Goal: Task Accomplishment & Management: Use online tool/utility

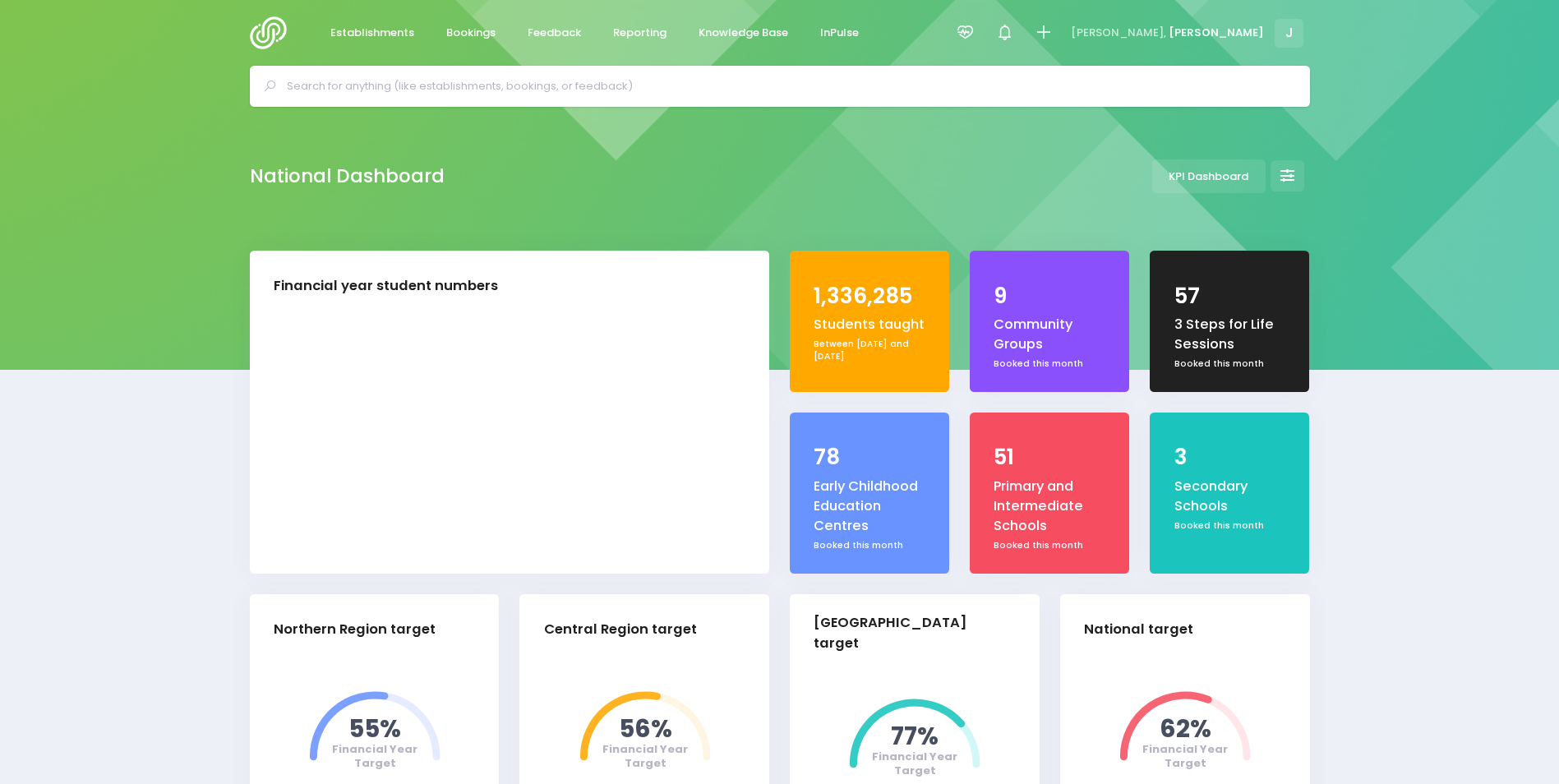
select select "5"
click at [646, 37] on span "Reporting" at bounding box center [640, 33] width 53 height 16
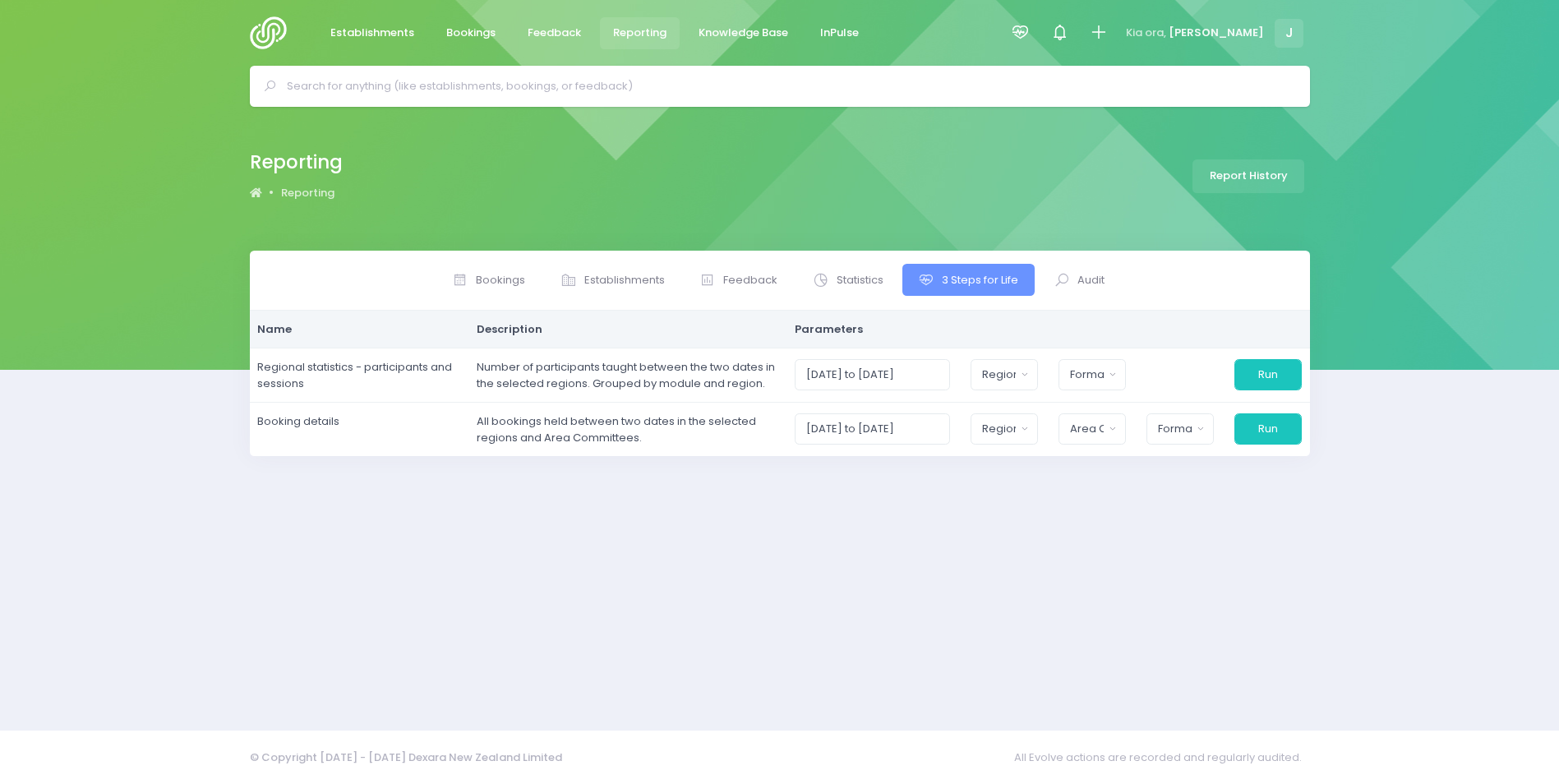
select select
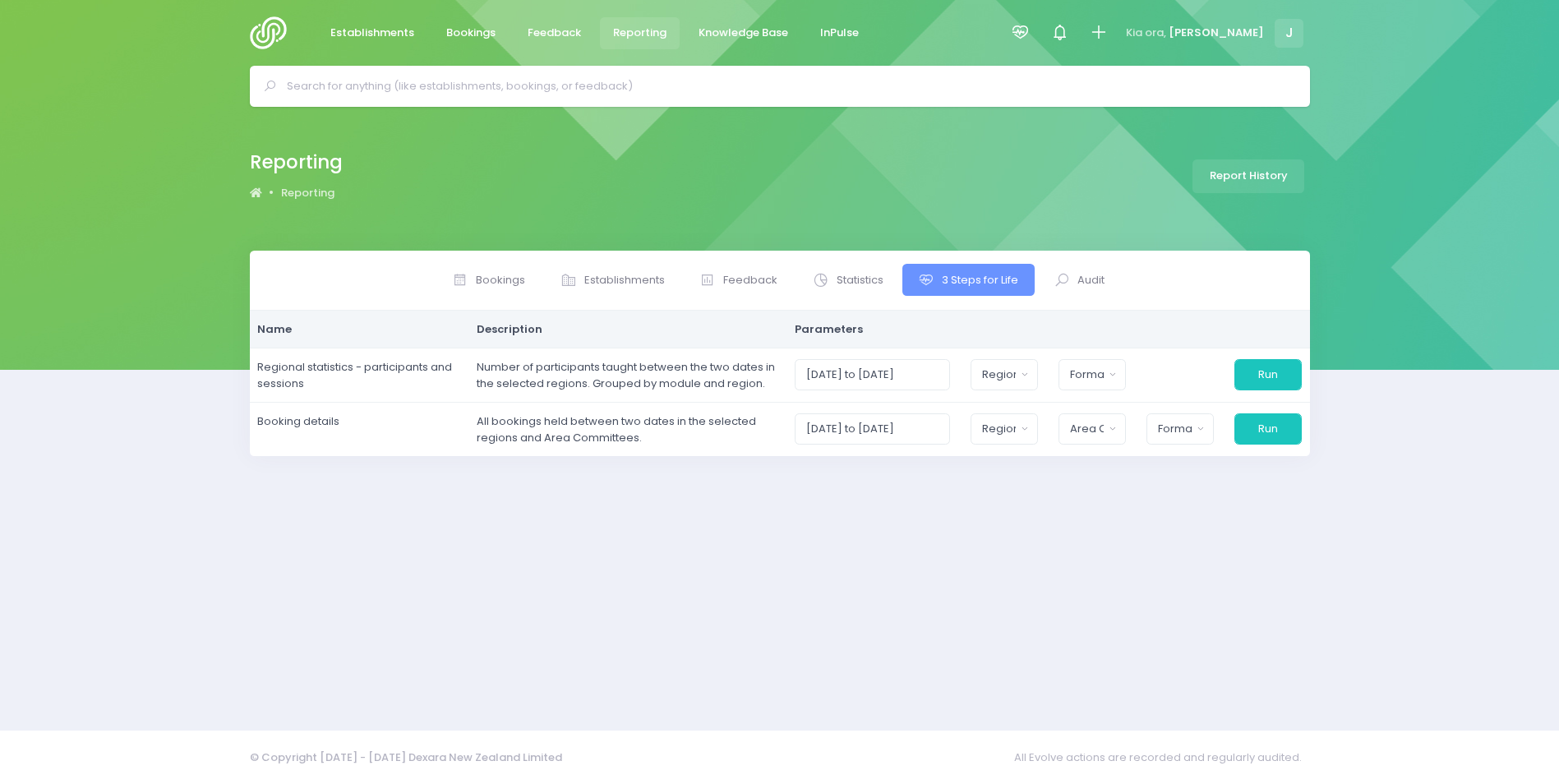
select select
click at [853, 283] on span "Statistics" at bounding box center [866, 280] width 47 height 16
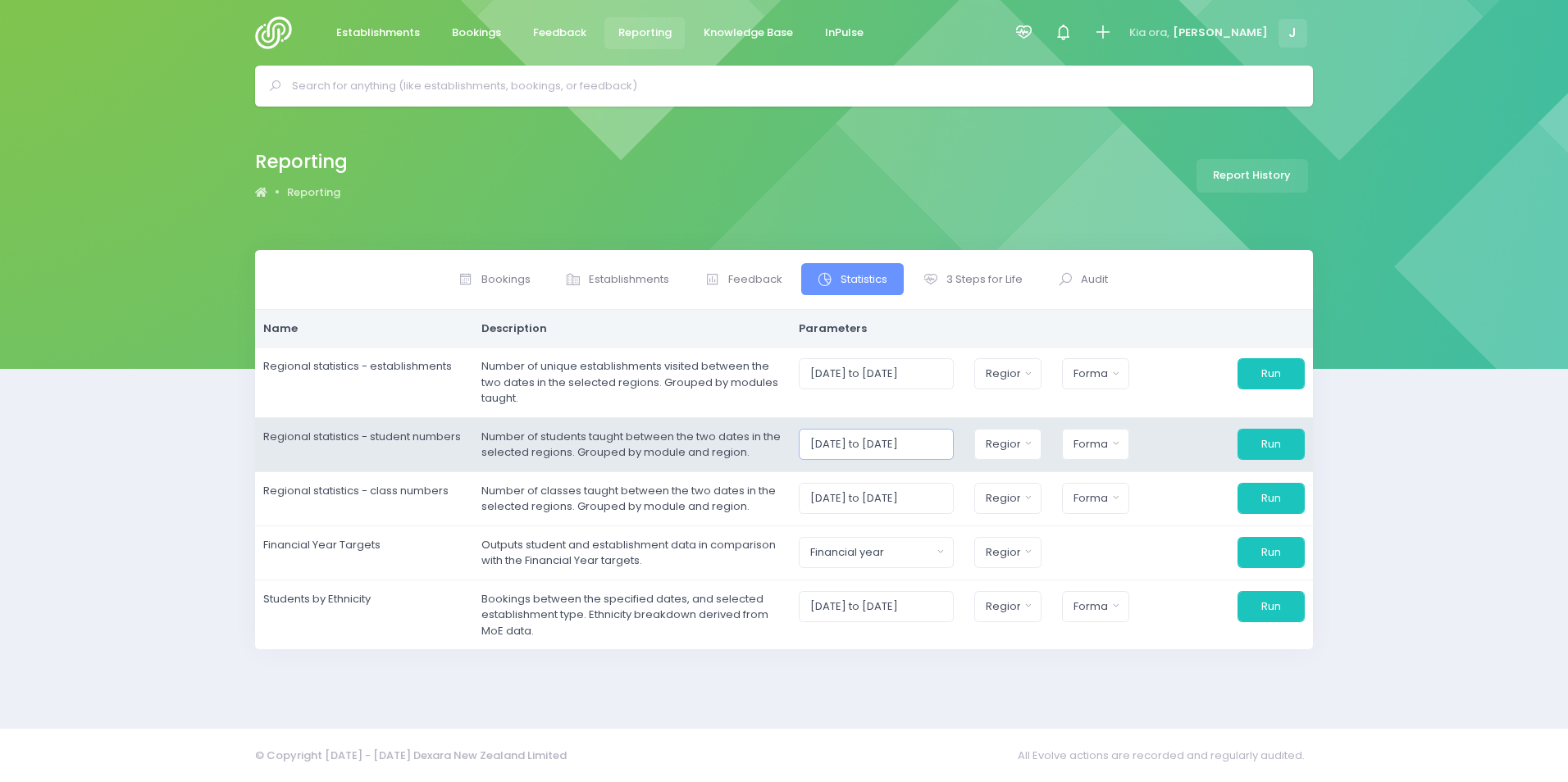
click at [892, 437] on input "[DATE] to [DATE]" at bounding box center [876, 444] width 155 height 31
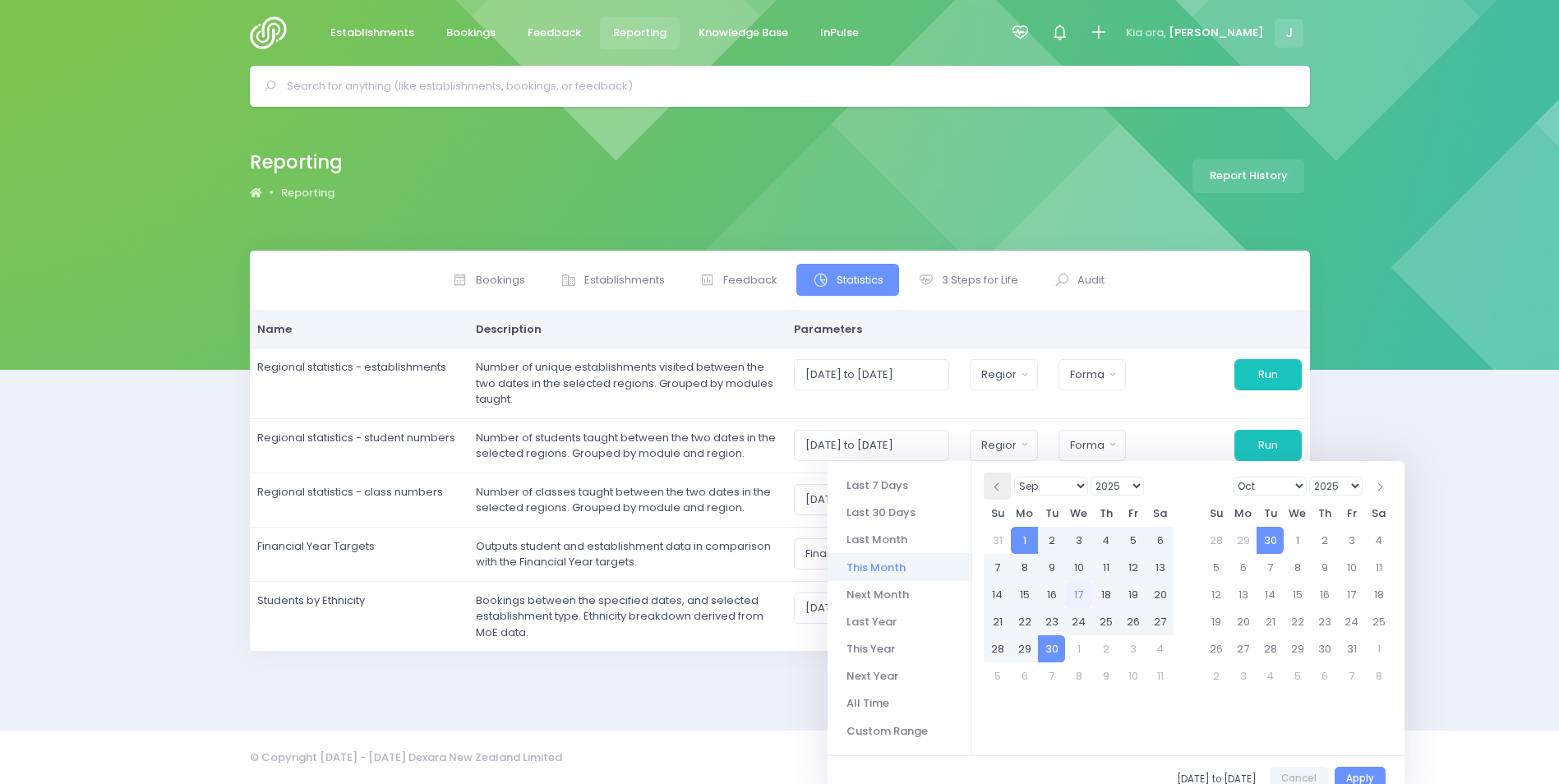
click at [991, 481] on th at bounding box center [997, 487] width 27 height 27
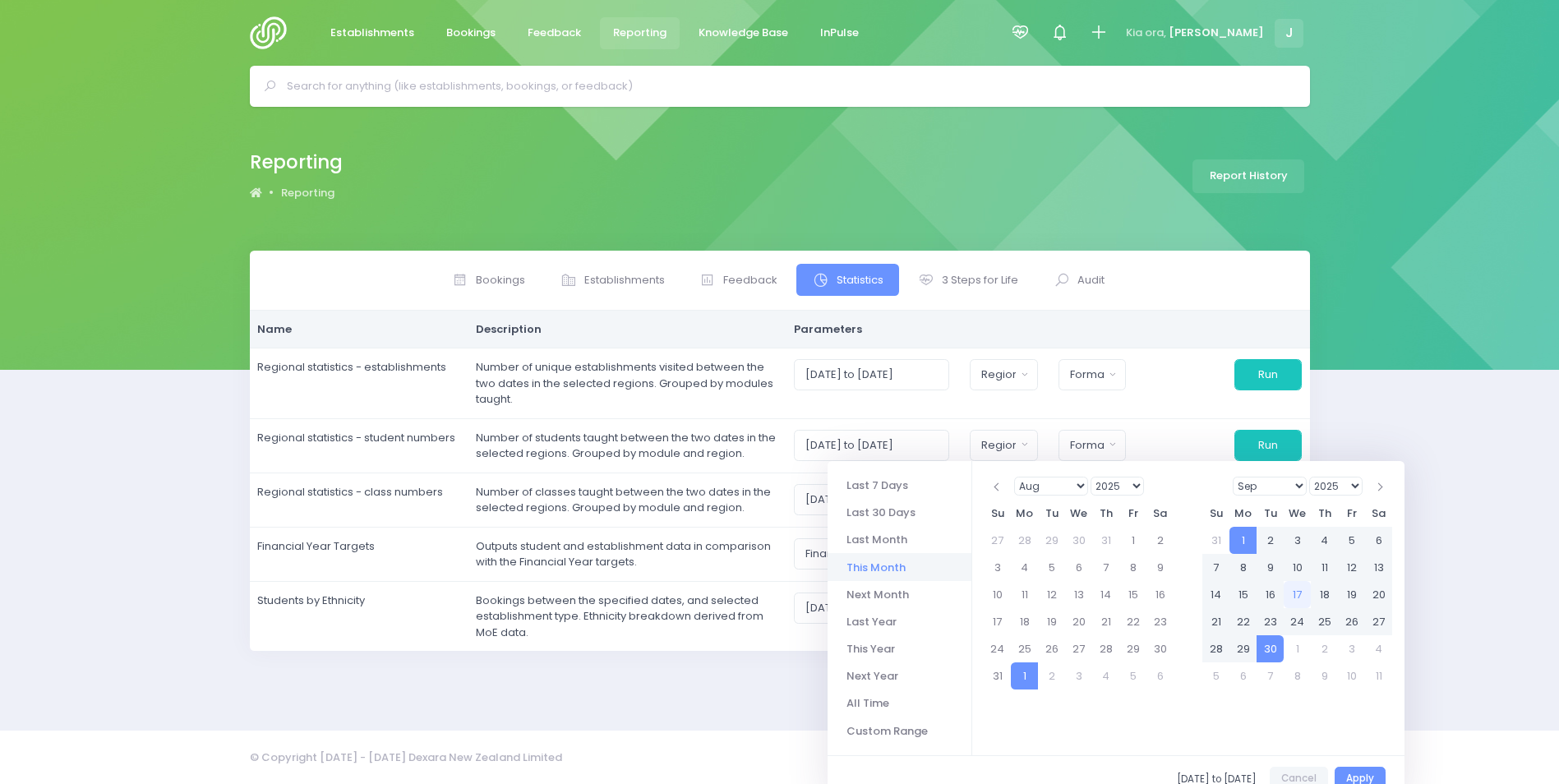
click at [991, 481] on th at bounding box center [997, 487] width 27 height 27
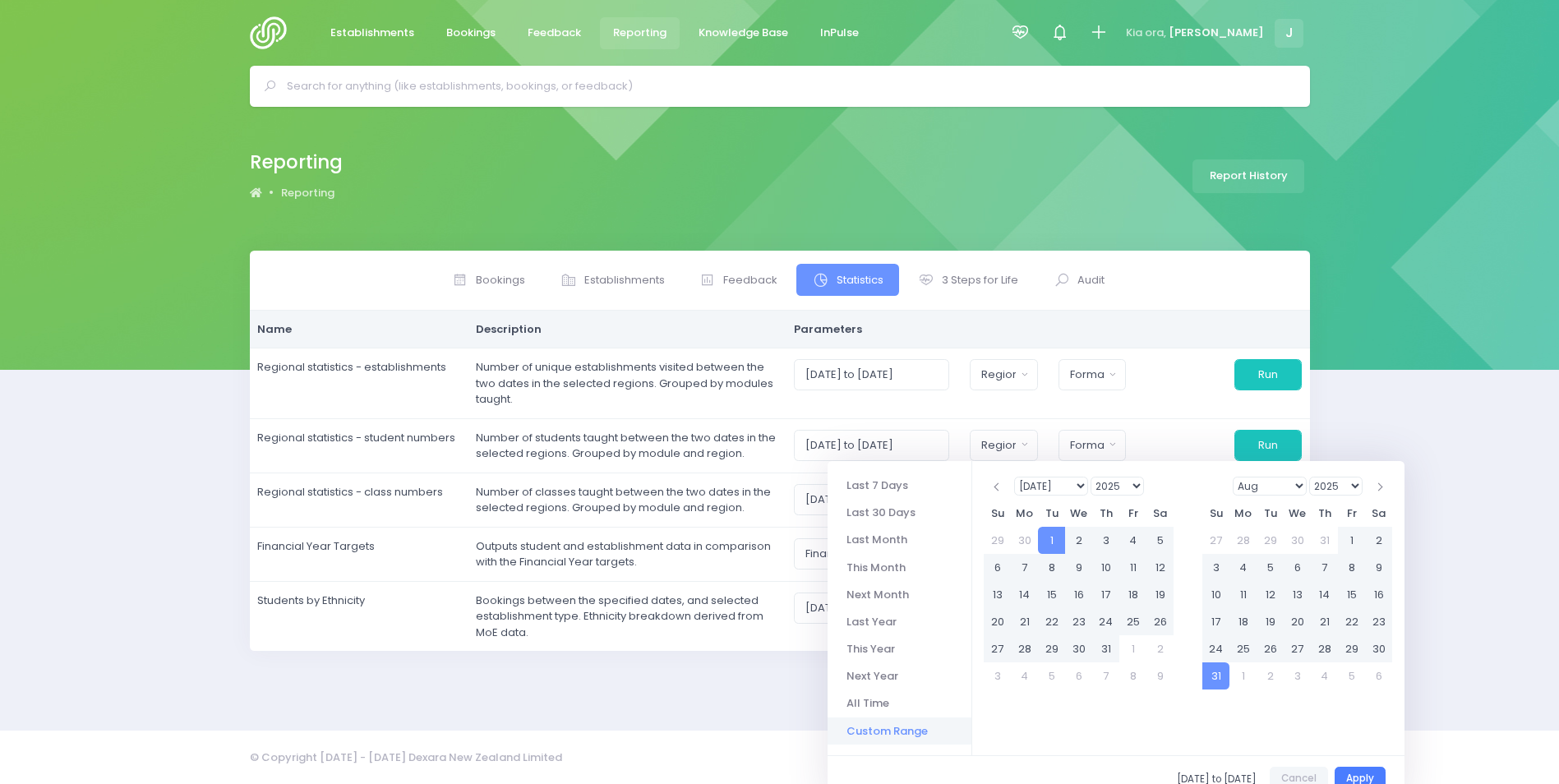
click at [1353, 779] on button "Apply" at bounding box center [1360, 779] width 51 height 26
type input "[DATE] to [DATE]"
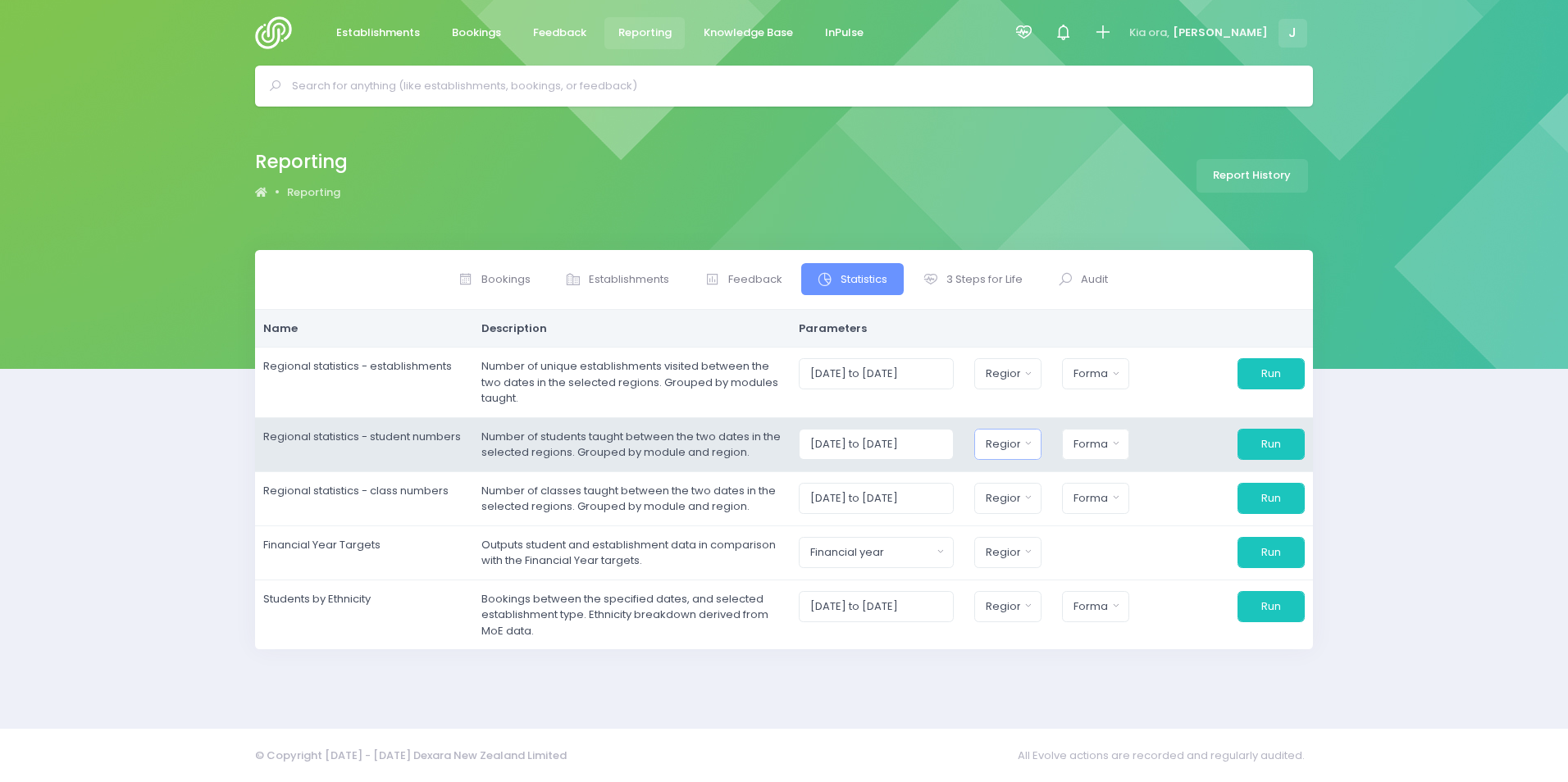
click at [1020, 451] on div "Region" at bounding box center [1003, 444] width 35 height 16
click at [1037, 481] on button "Select All" at bounding box center [1024, 487] width 76 height 27
select select "Northern"
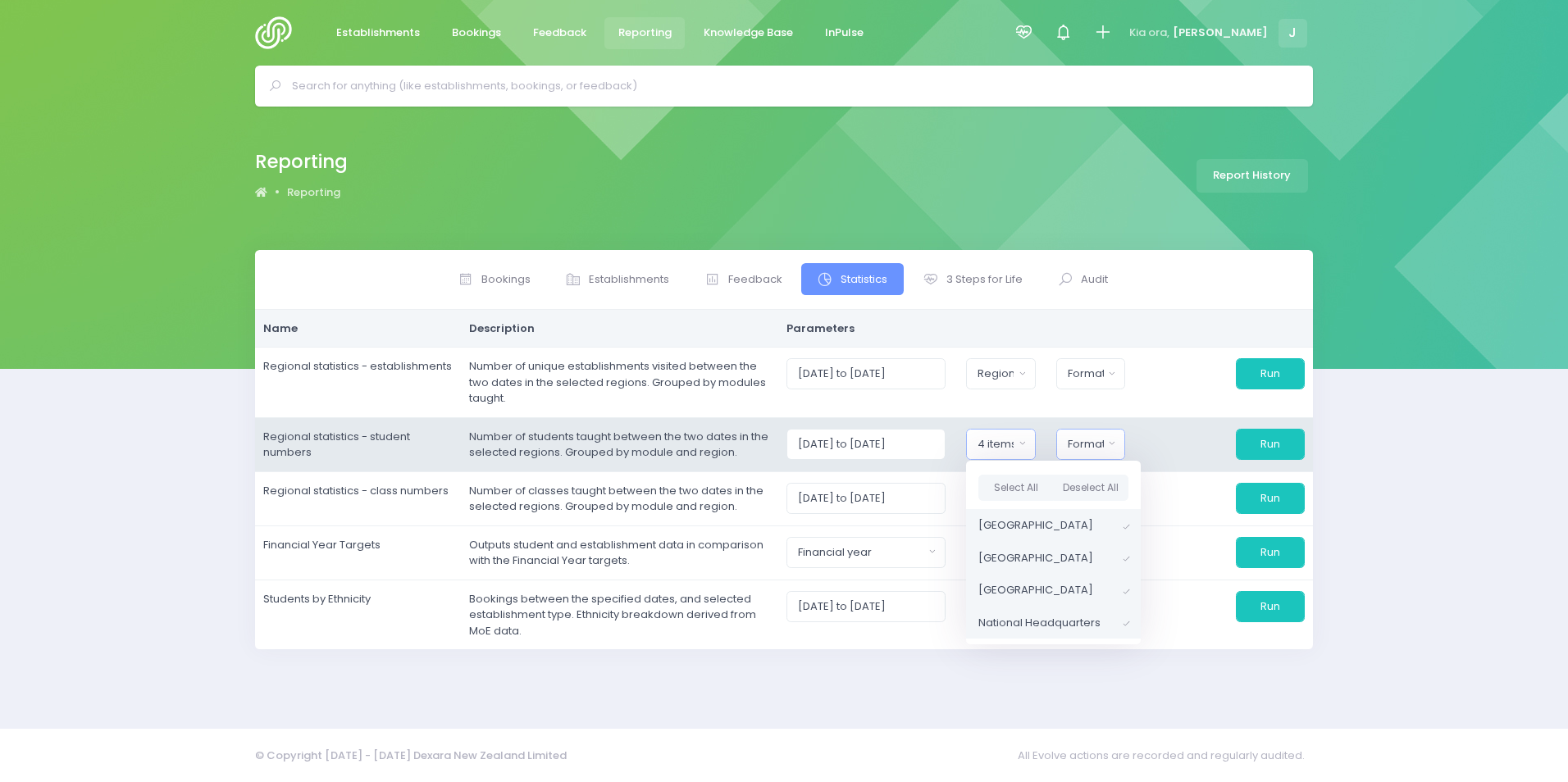
click at [1091, 444] on div "Format" at bounding box center [1086, 444] width 37 height 16
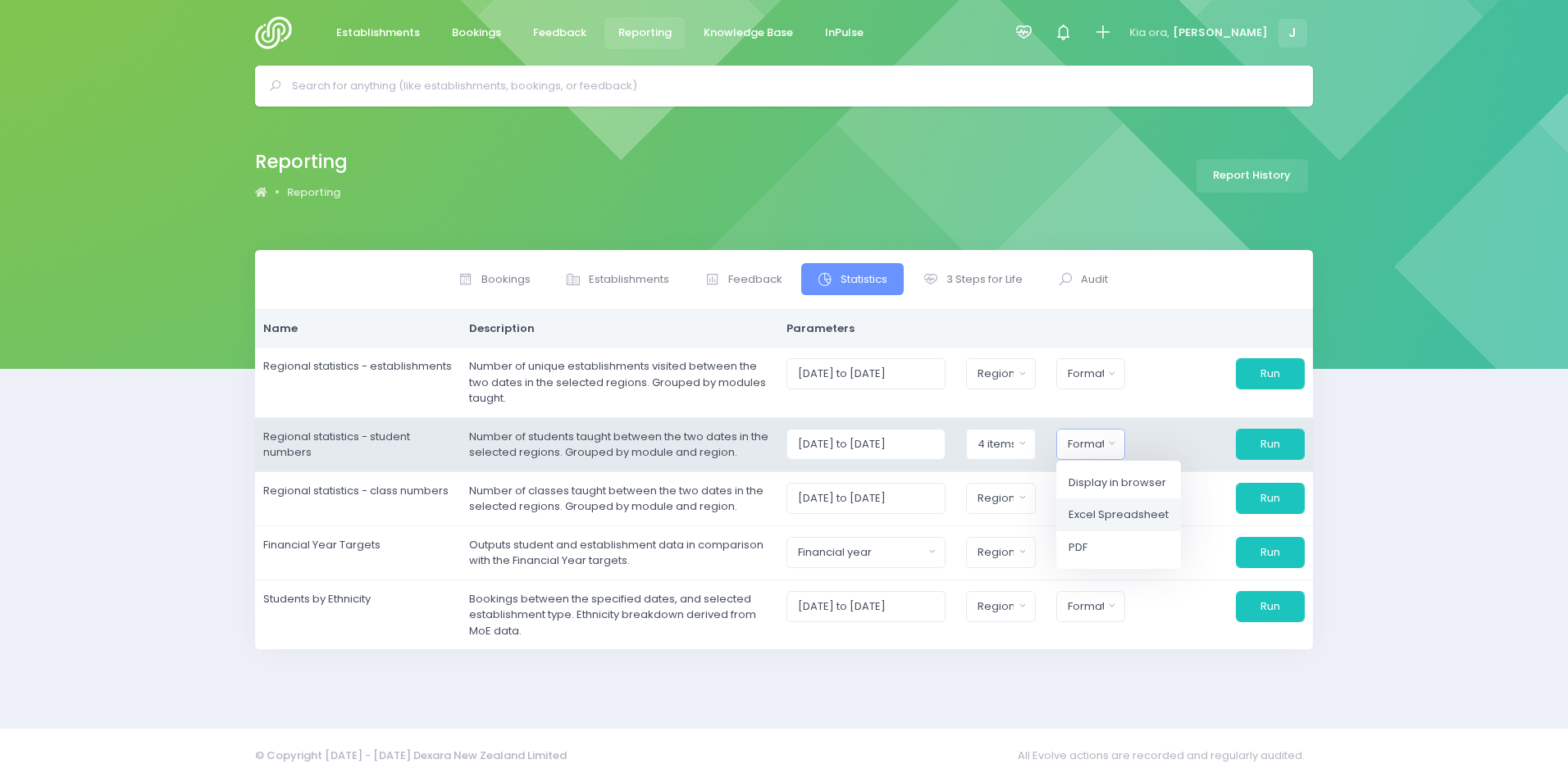
click at [1124, 517] on span "Excel Spreadsheet" at bounding box center [1119, 515] width 100 height 16
select select "excel"
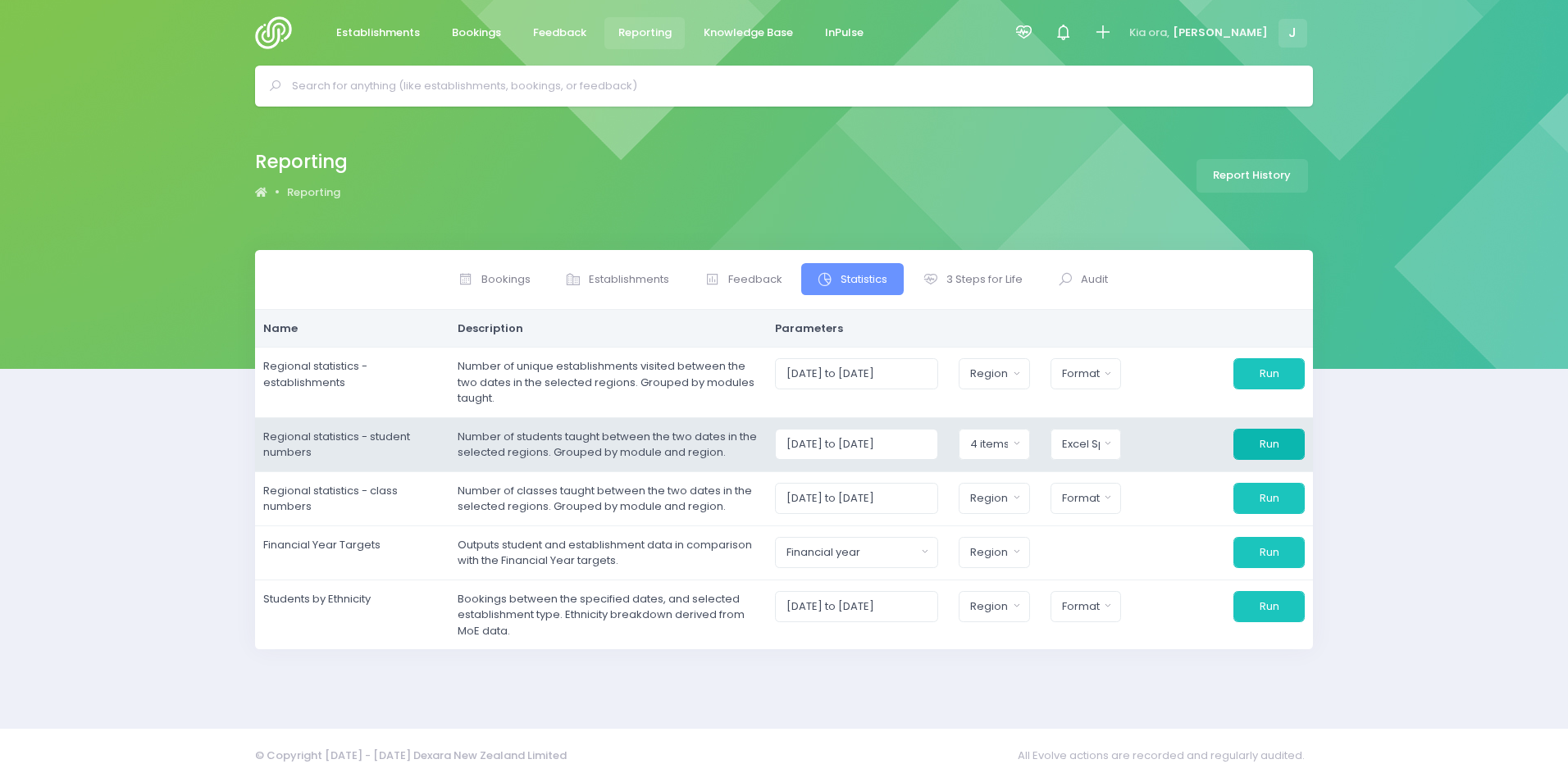
click at [1262, 435] on button "Run" at bounding box center [1269, 444] width 71 height 31
